Goal: Navigation & Orientation: Find specific page/section

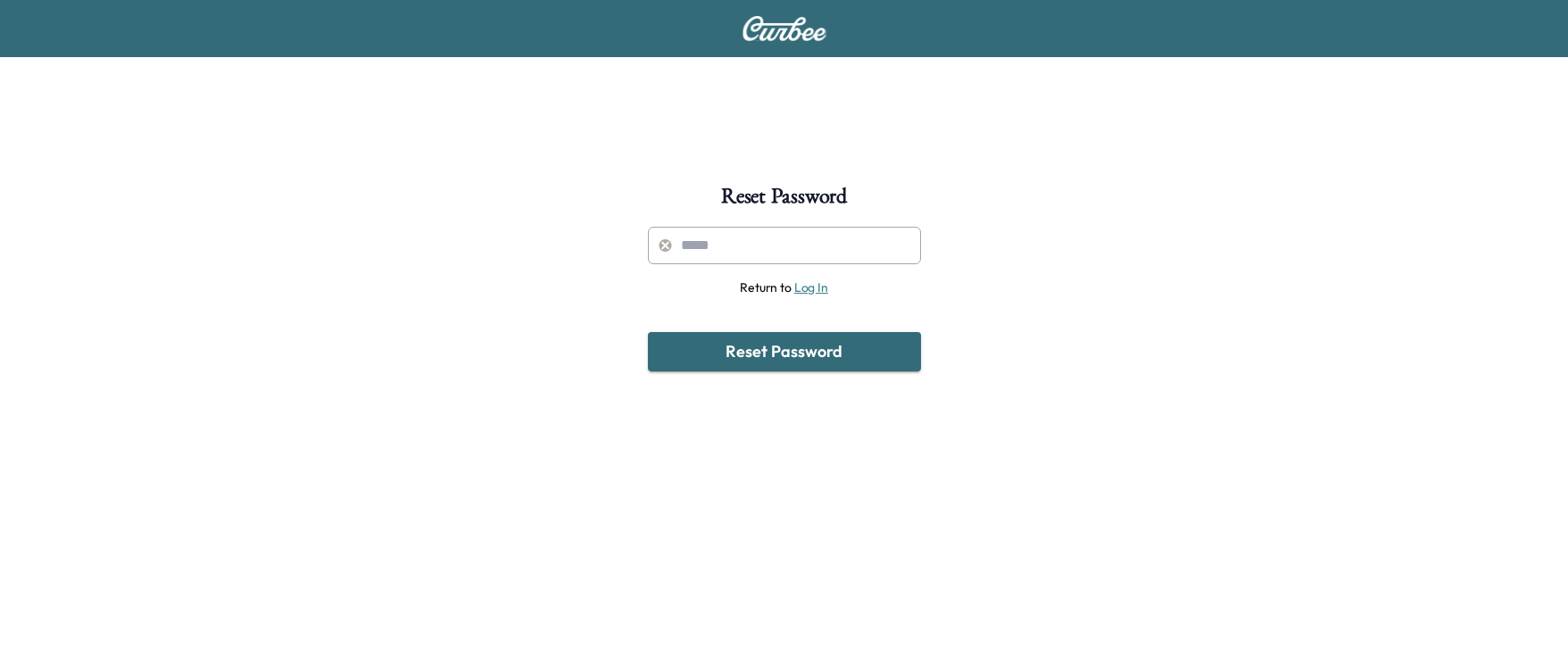
click at [801, 281] on link "Log In" at bounding box center [811, 287] width 34 height 16
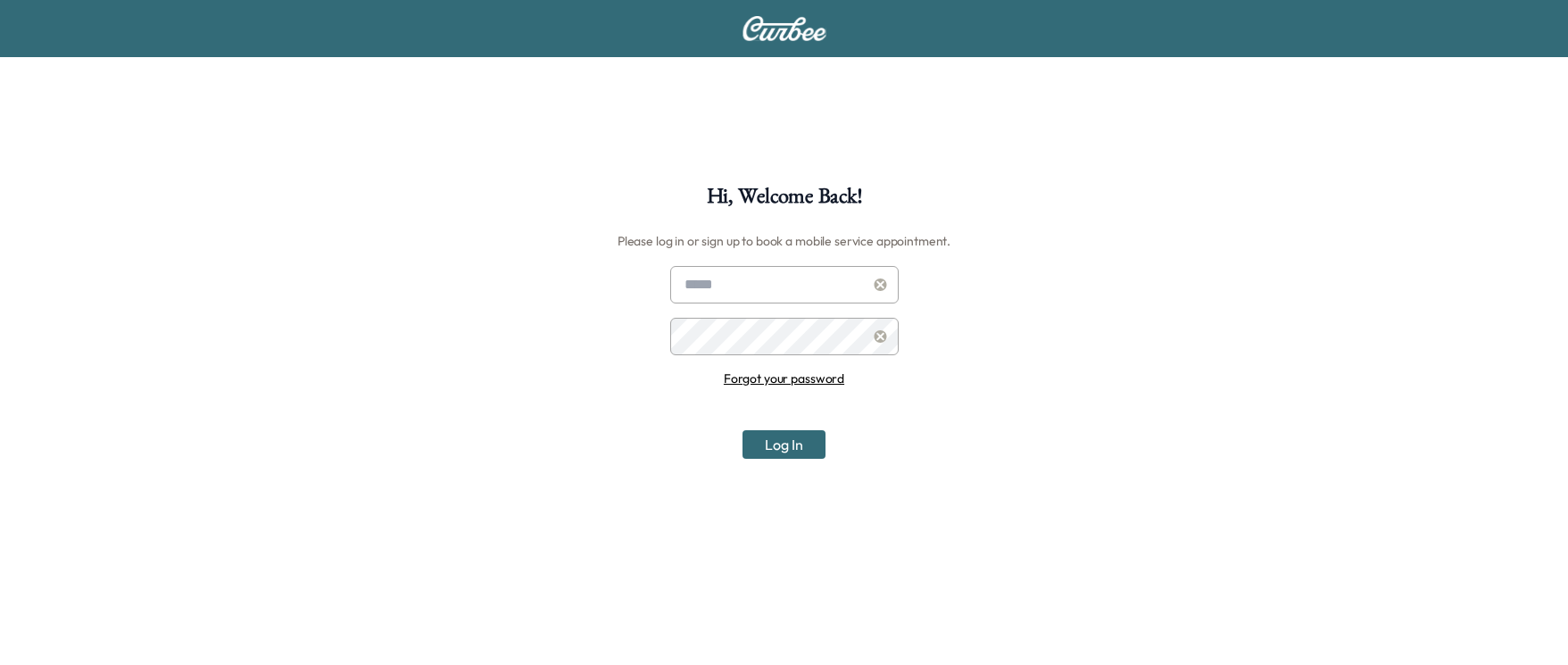
type input "**********"
click at [770, 437] on button "Log In" at bounding box center [784, 444] width 83 height 29
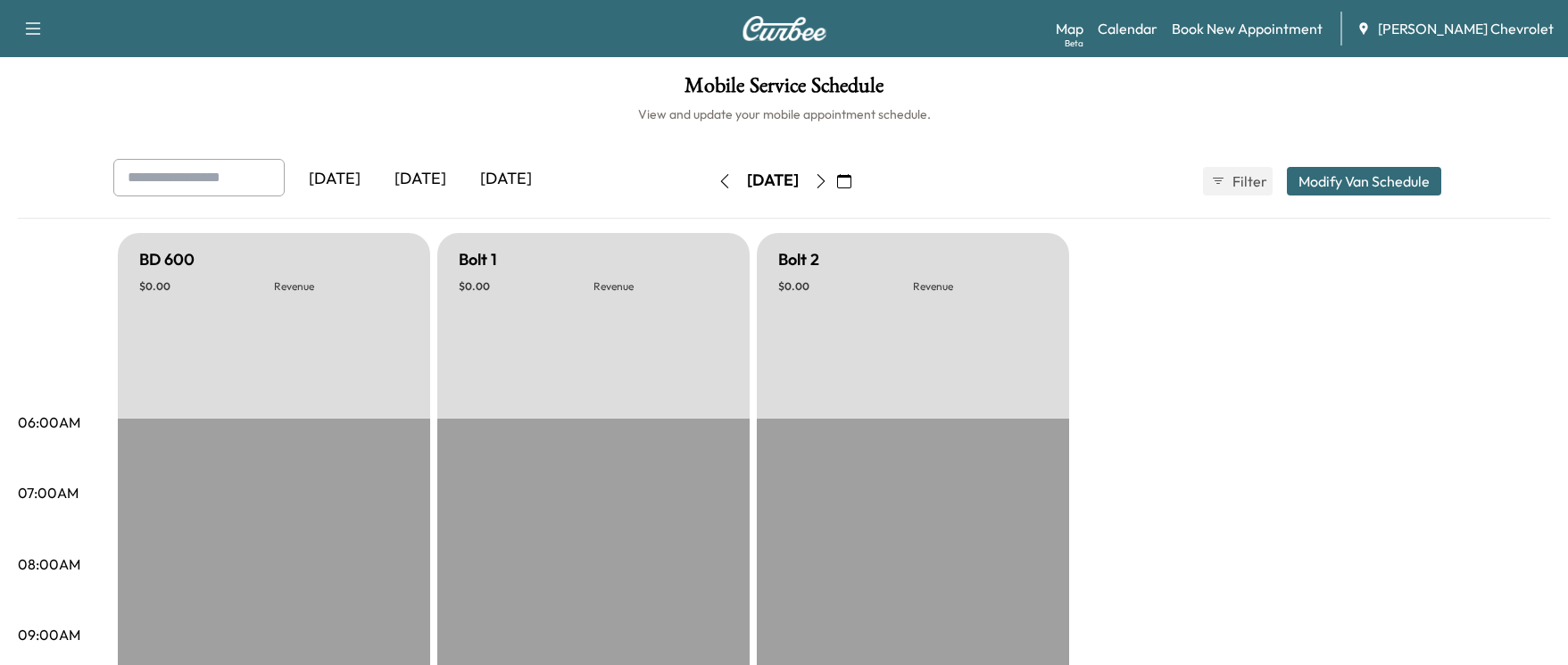
click at [1058, 347] on div "Bolt 2 $ 0.00 Revenue" at bounding box center [913, 326] width 313 height 186
